Goal: Information Seeking & Learning: Find specific fact

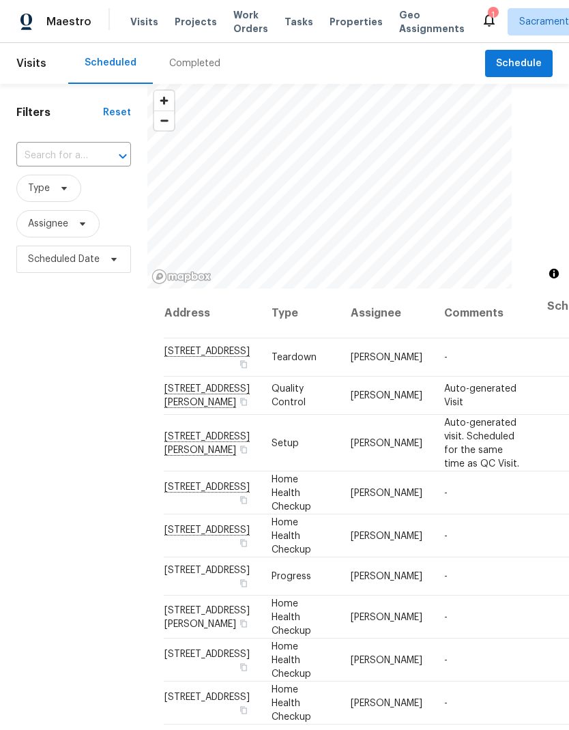
click at [350, 18] on span "Properties" at bounding box center [356, 22] width 53 height 14
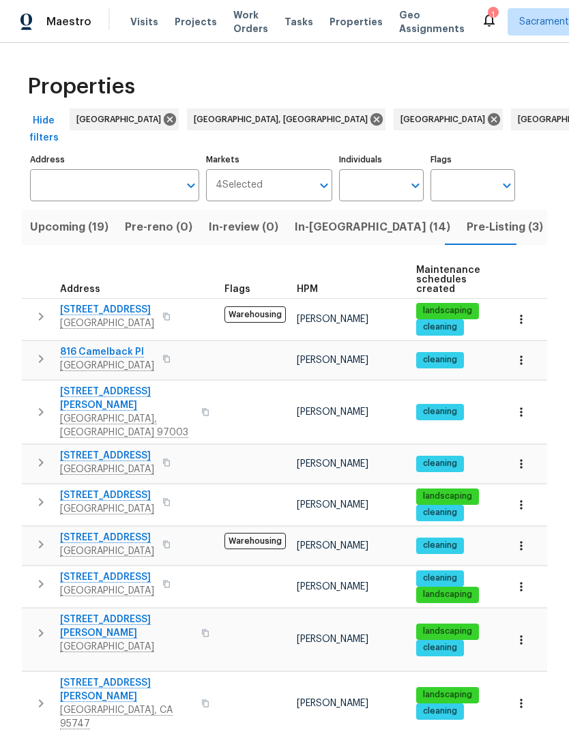
click at [145, 169] on input "Address" at bounding box center [104, 185] width 149 height 32
type input "[PERSON_NAME]"
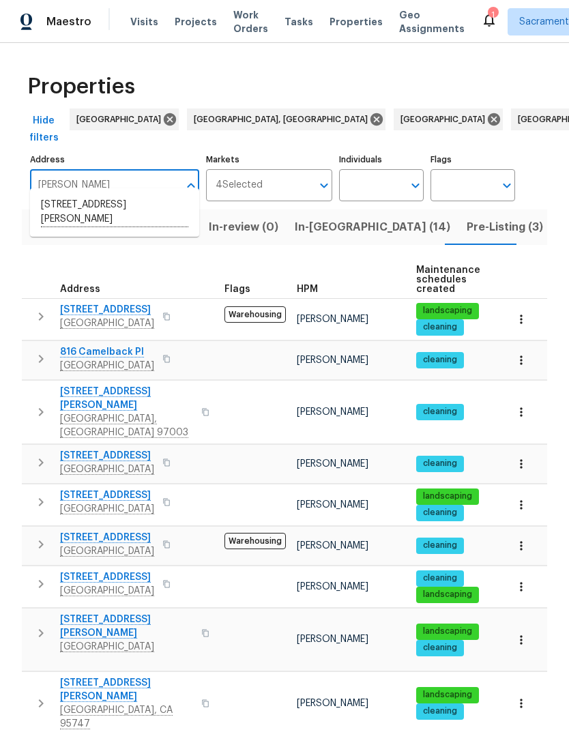
click at [148, 207] on li "[STREET_ADDRESS][PERSON_NAME]" at bounding box center [114, 213] width 169 height 38
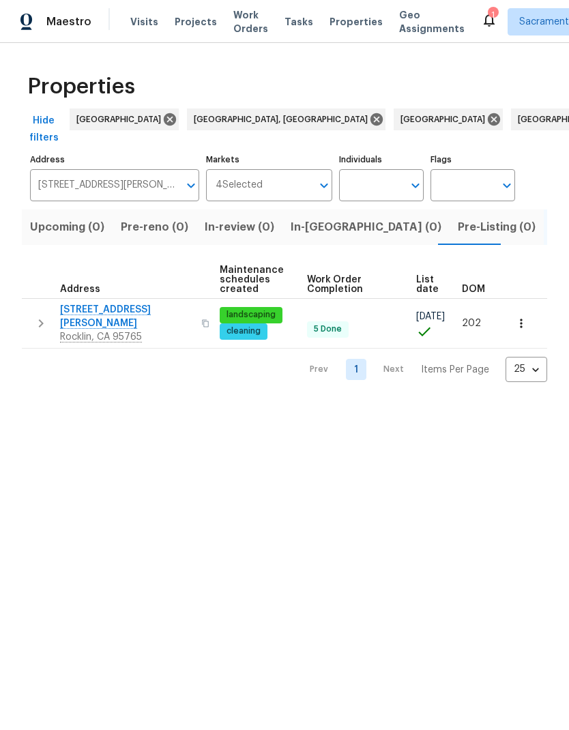
scroll to position [0, 196]
